Goal: Obtain resource: Obtain resource

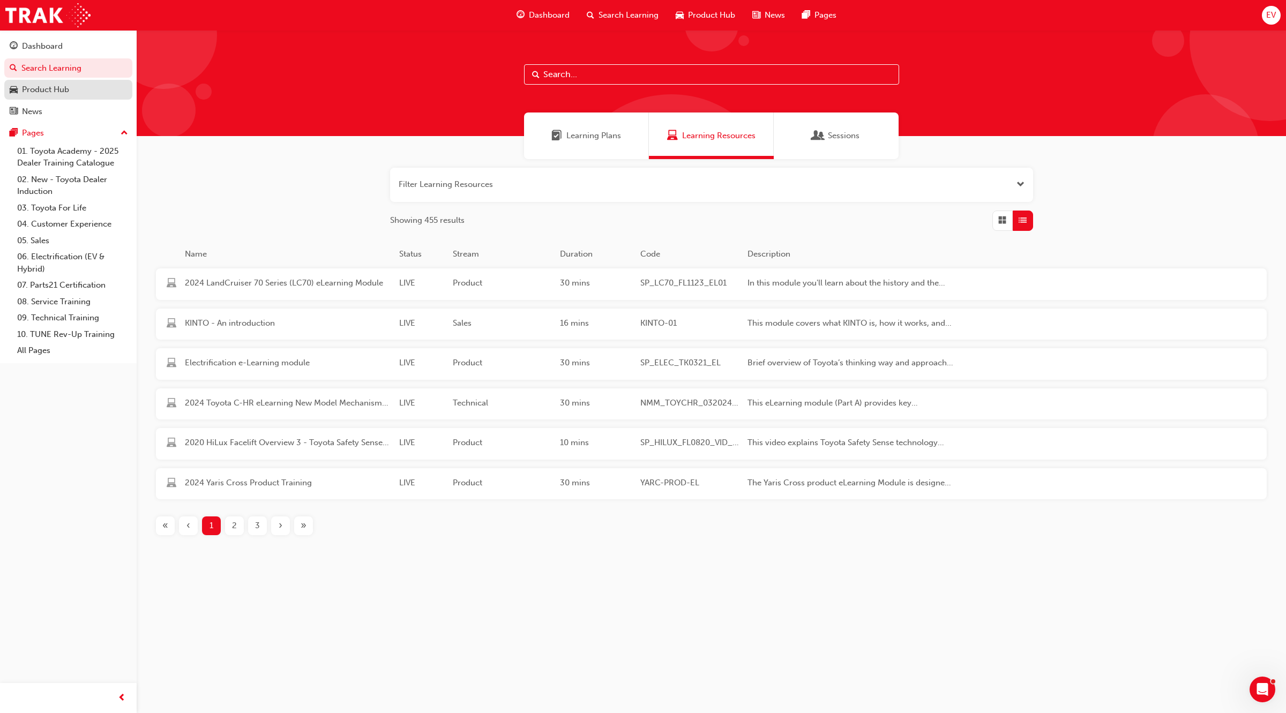
click at [70, 88] on div "Product Hub" at bounding box center [68, 89] width 117 height 13
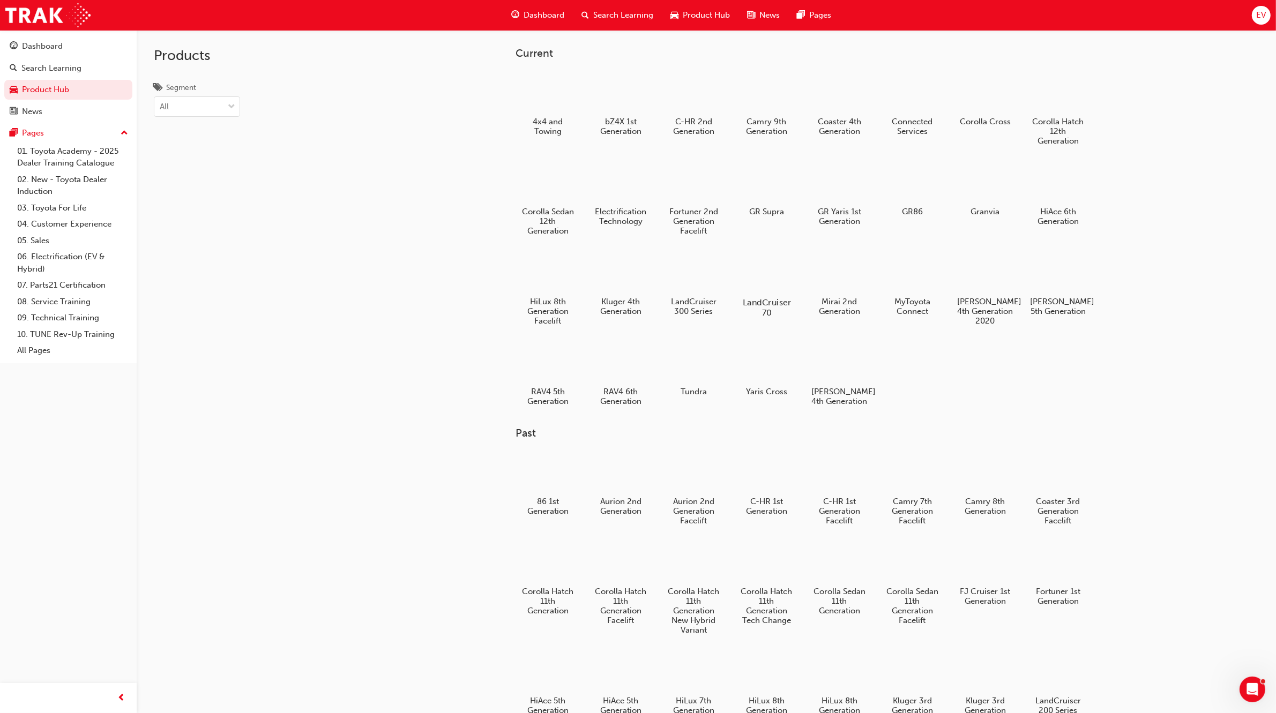
click at [780, 274] on div at bounding box center [766, 271] width 59 height 43
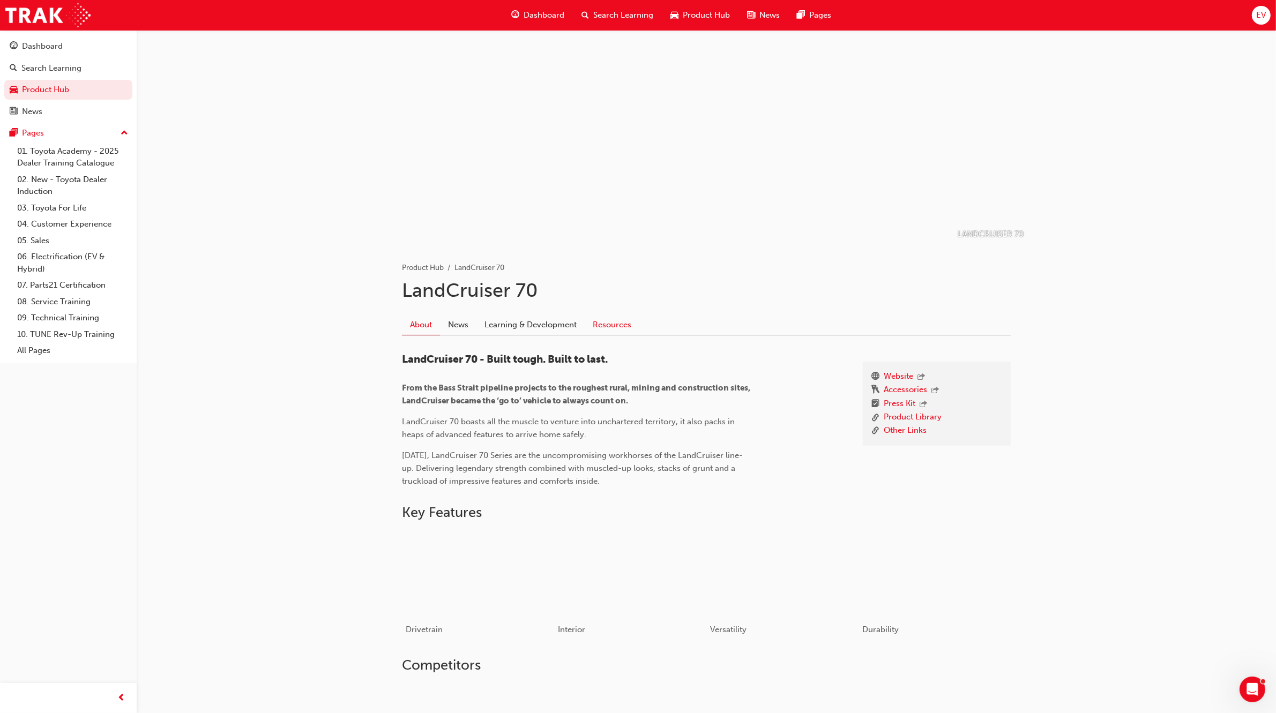
click at [617, 320] on link "Resources" at bounding box center [612, 325] width 55 height 20
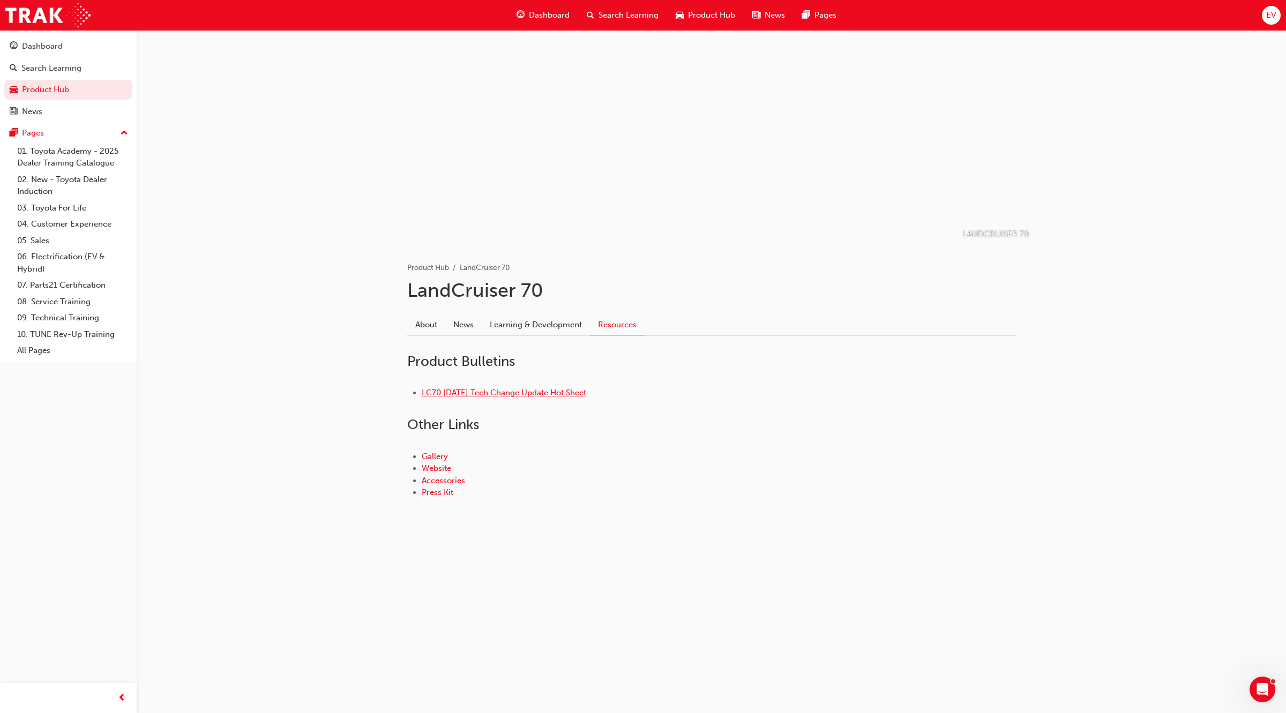
click at [479, 392] on link "LC70 [DATE] Tech Change Update Hot Sheet" at bounding box center [504, 393] width 165 height 10
